Goal: Communication & Community: Answer question/provide support

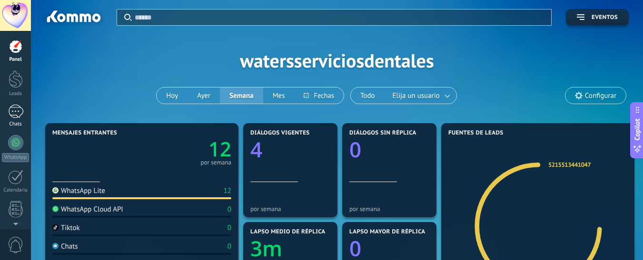
click at [14, 109] on div at bounding box center [15, 112] width 15 height 14
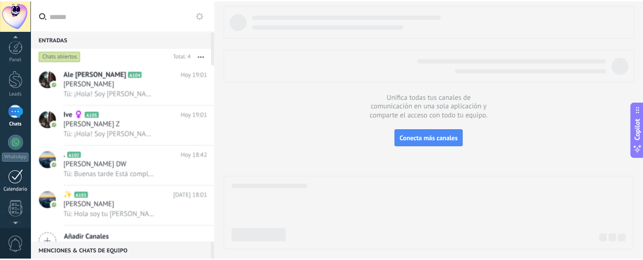
scroll to position [136, 0]
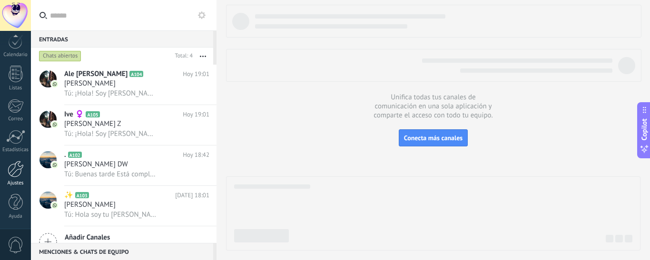
click at [19, 170] on div at bounding box center [16, 169] width 16 height 17
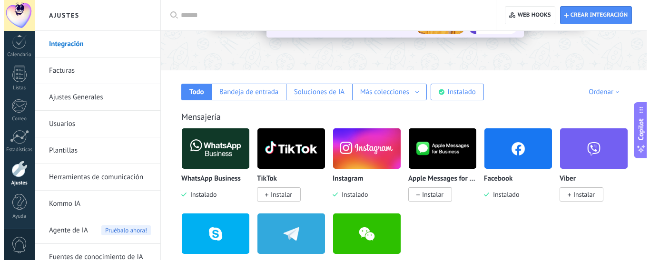
scroll to position [119, 0]
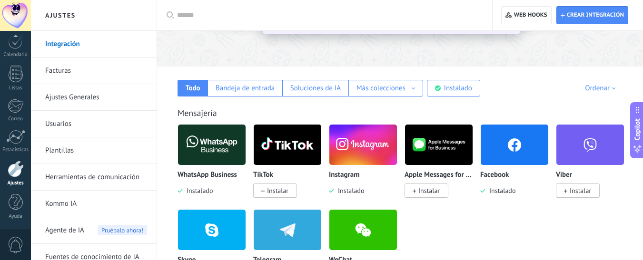
click at [353, 139] on img at bounding box center [363, 145] width 68 height 46
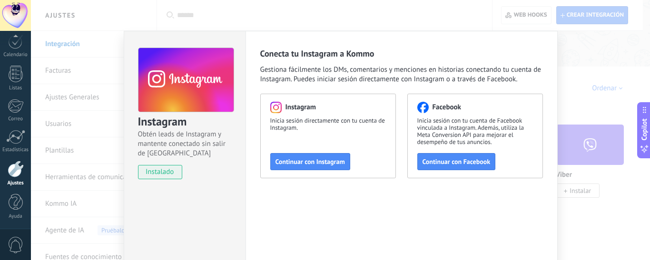
click at [484, 5] on div "Instagram Obtén leads de Instagram y mantente conectado sin salir de Kommo inst…" at bounding box center [340, 130] width 619 height 260
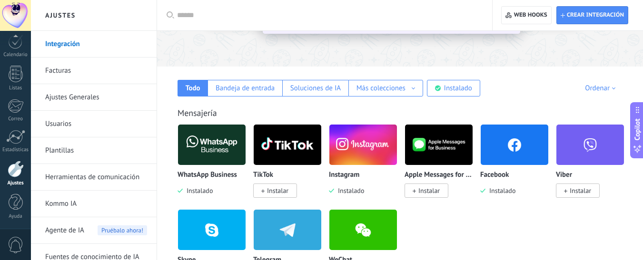
click at [369, 139] on img at bounding box center [363, 145] width 68 height 46
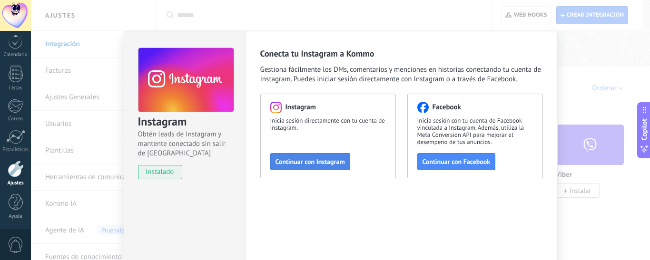
click at [318, 159] on span "Continuar con Instagram" at bounding box center [310, 162] width 69 height 7
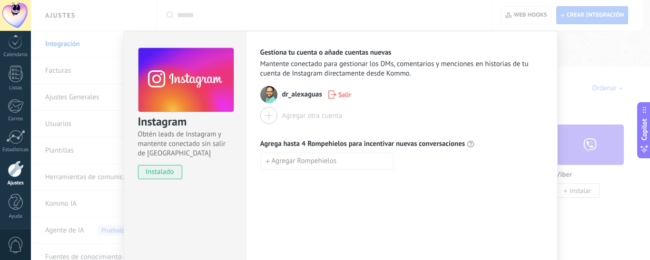
click at [569, 83] on div "Instagram Obtén leads de Instagram y mantente conectado sin salir de Kommo inst…" at bounding box center [340, 130] width 619 height 260
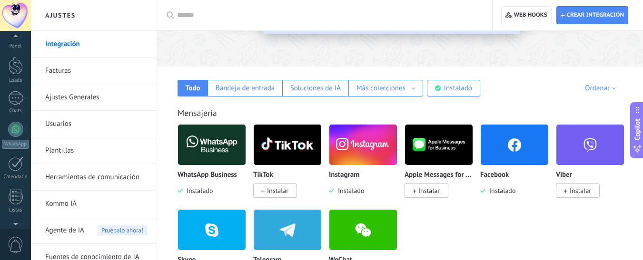
scroll to position [0, 0]
click at [20, 119] on link "Chats" at bounding box center [15, 116] width 31 height 23
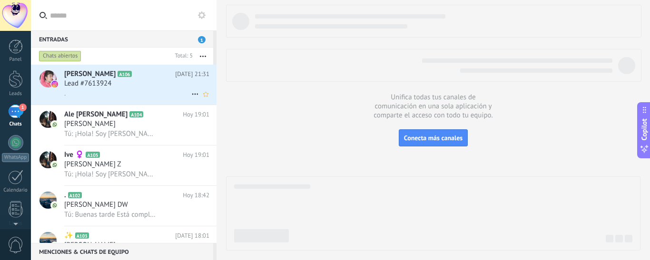
click at [60, 89] on div at bounding box center [47, 85] width 33 height 40
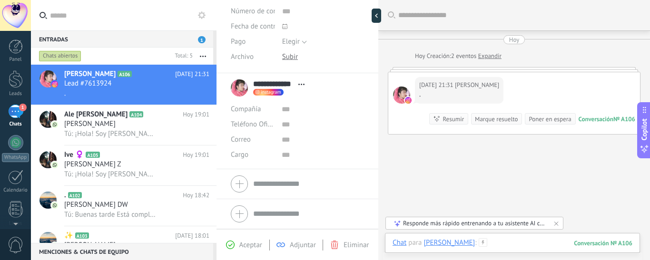
click at [490, 240] on div at bounding box center [513, 252] width 240 height 29
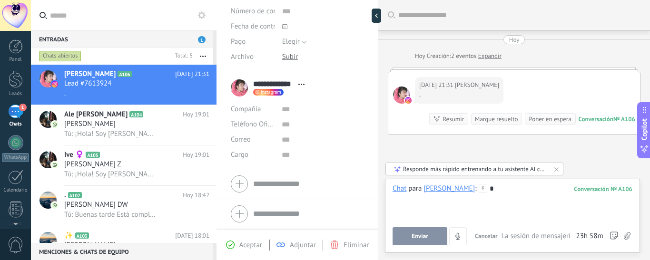
click at [415, 228] on button "Enviar" at bounding box center [420, 237] width 55 height 18
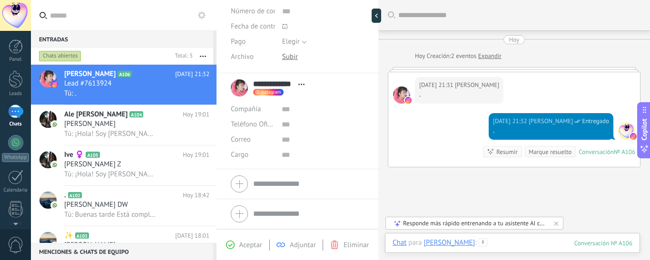
click at [510, 245] on div at bounding box center [513, 252] width 240 height 29
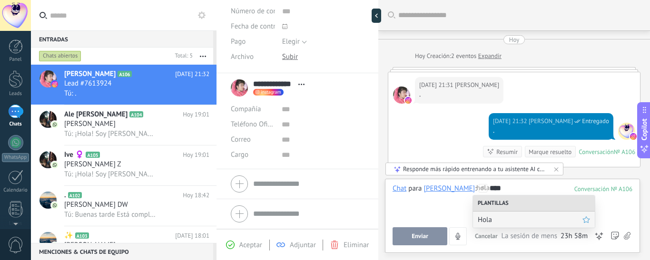
click at [519, 221] on span "Hola" at bounding box center [530, 220] width 105 height 9
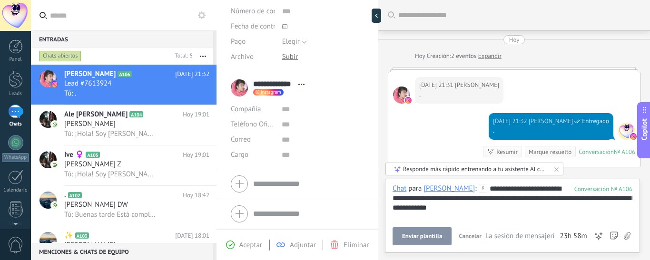
click at [428, 234] on span "Enviar plantilla" at bounding box center [422, 236] width 40 height 7
